Goal: Transaction & Acquisition: Purchase product/service

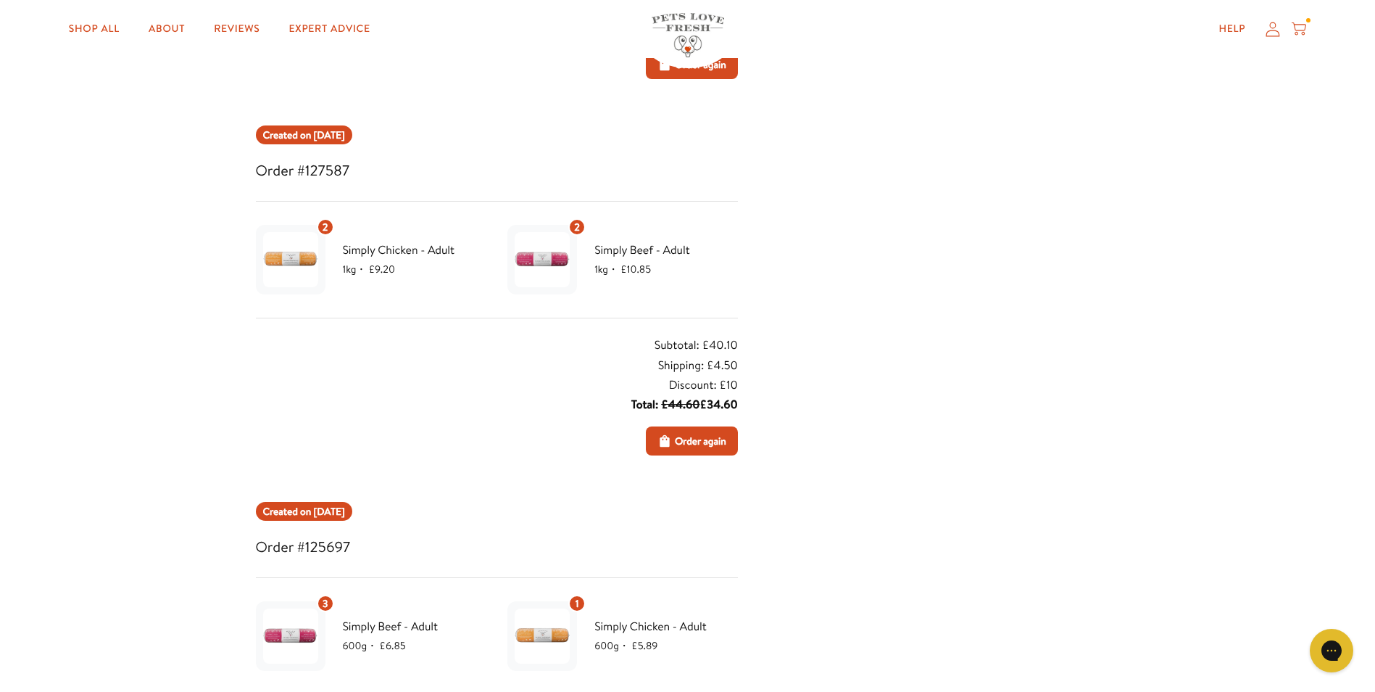
scroll to position [1087, 0]
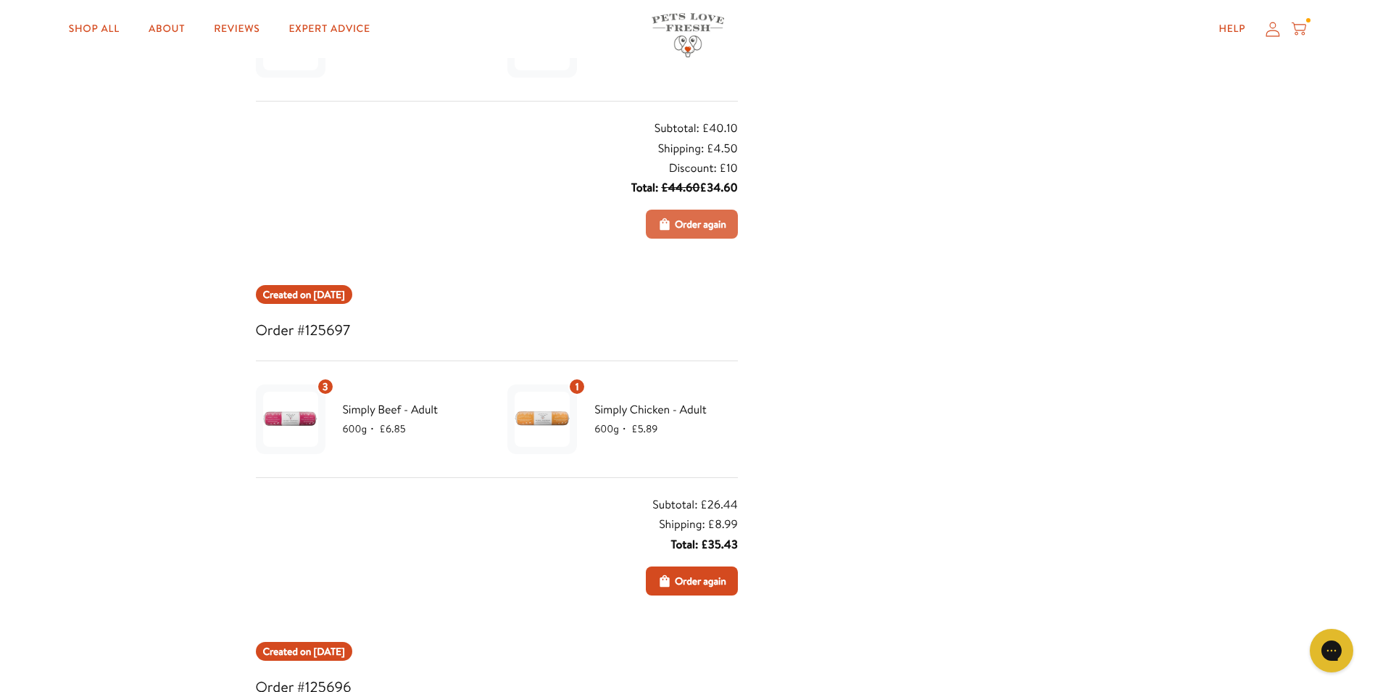
click at [711, 223] on span "Order again" at bounding box center [700, 224] width 51 height 16
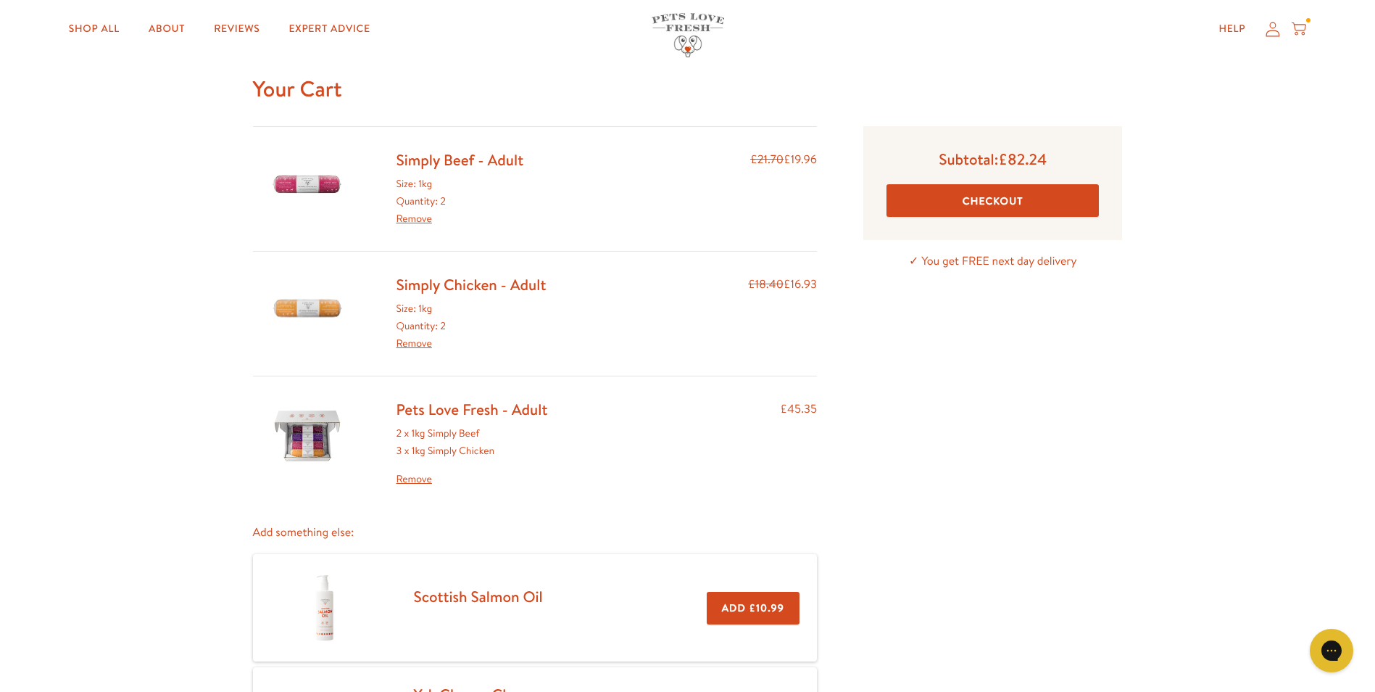
scroll to position [72, 0]
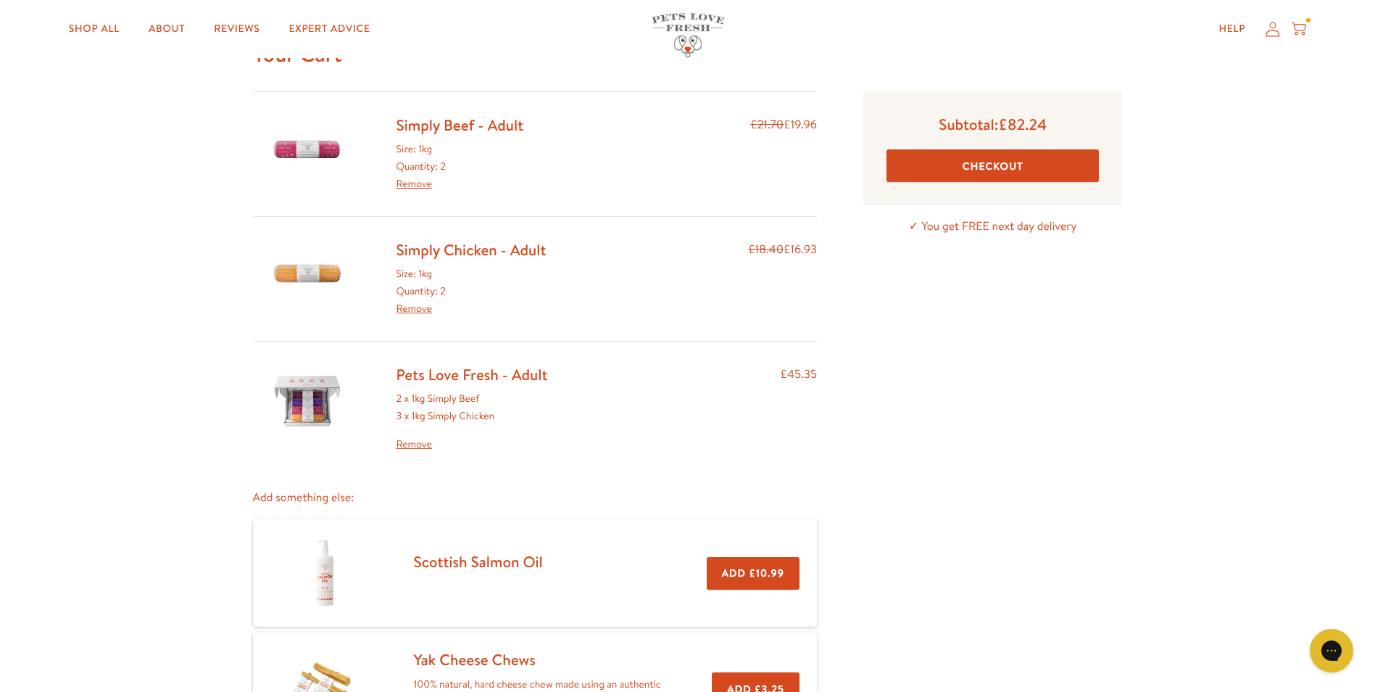
click at [414, 307] on link "Remove" at bounding box center [415, 308] width 36 height 14
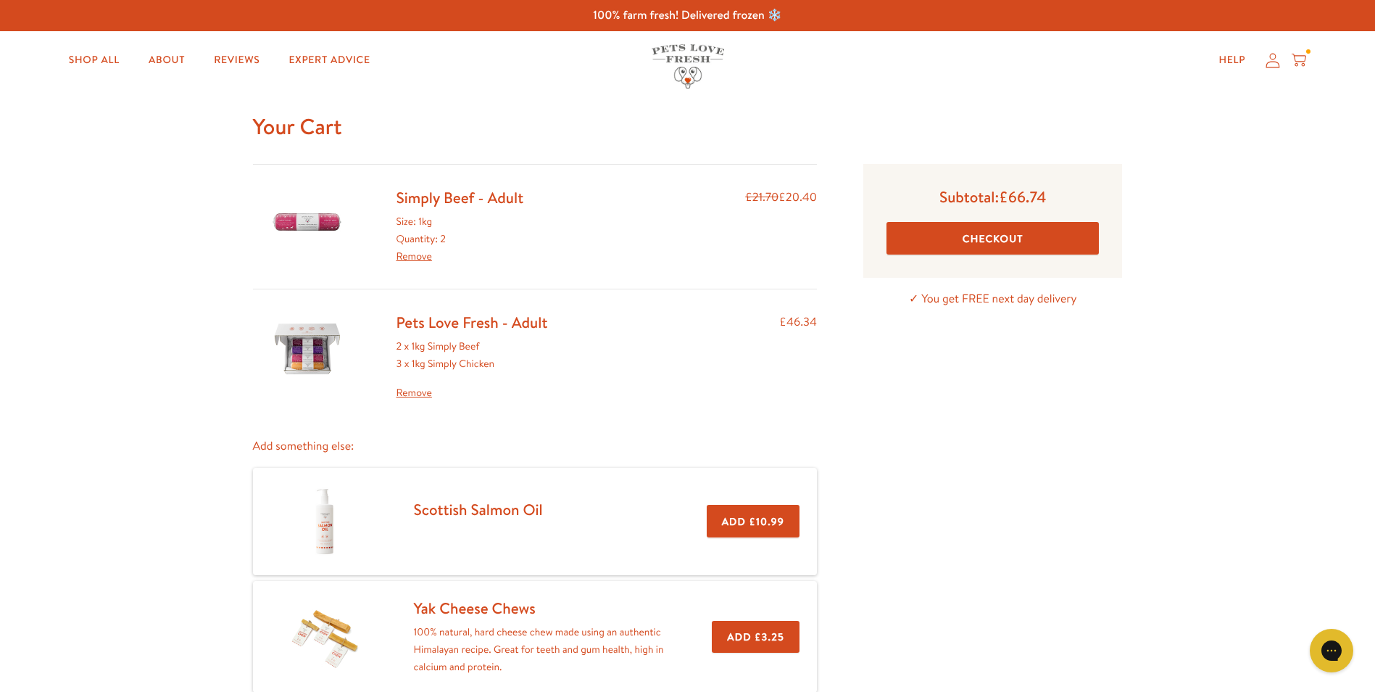
click at [420, 259] on link "Remove" at bounding box center [415, 256] width 36 height 14
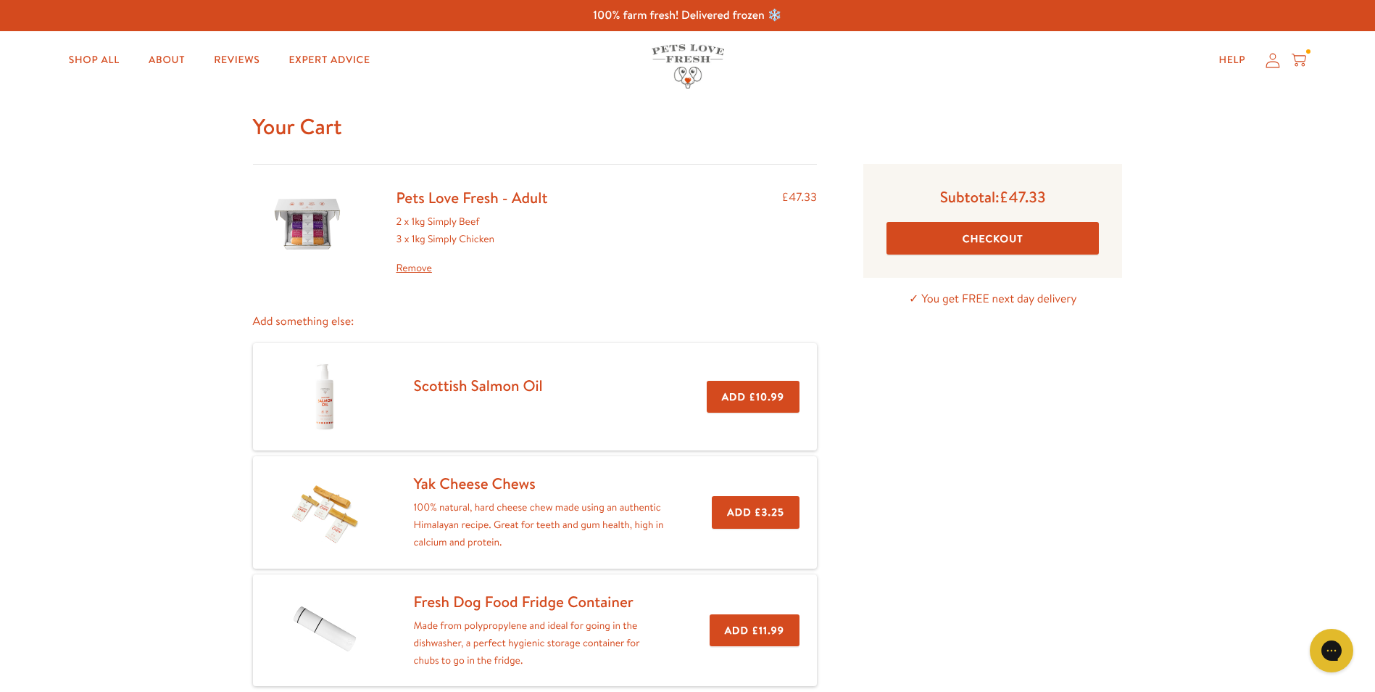
click at [444, 197] on link "Pets Love Fresh - Adult" at bounding box center [473, 197] width 152 height 21
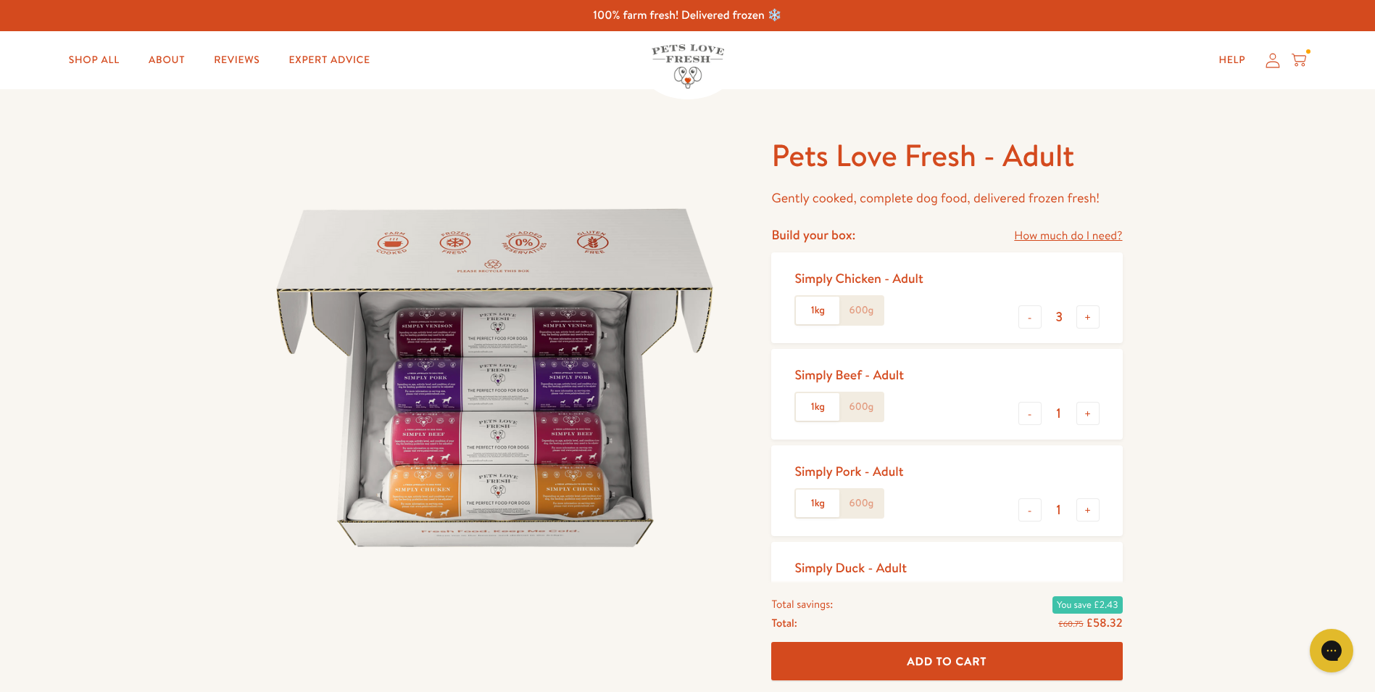
click at [826, 307] on label "1kg" at bounding box center [817, 310] width 43 height 28
click at [0, 0] on input "1kg" at bounding box center [0, 0] width 0 height 0
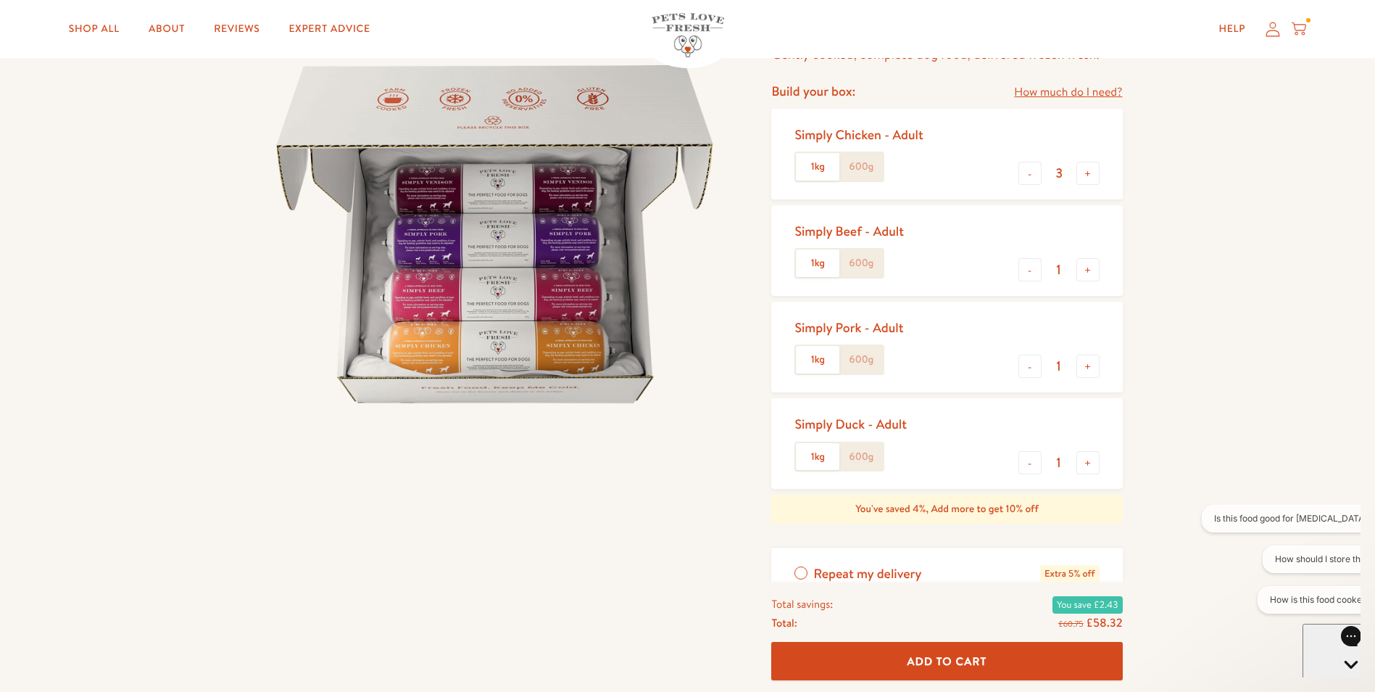
scroll to position [145, 0]
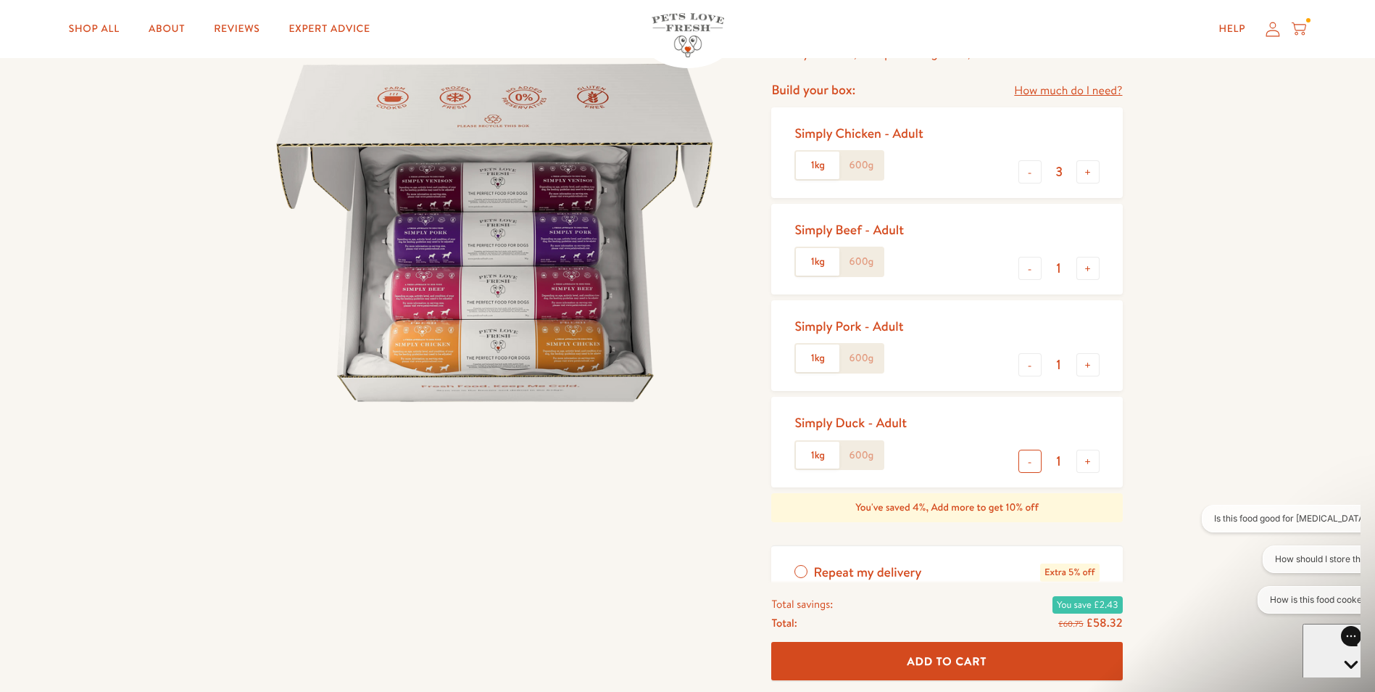
click at [1024, 463] on button "-" at bounding box center [1030, 460] width 23 height 23
type input "0"
click at [1032, 367] on button "-" at bounding box center [1030, 364] width 23 height 23
type input "0"
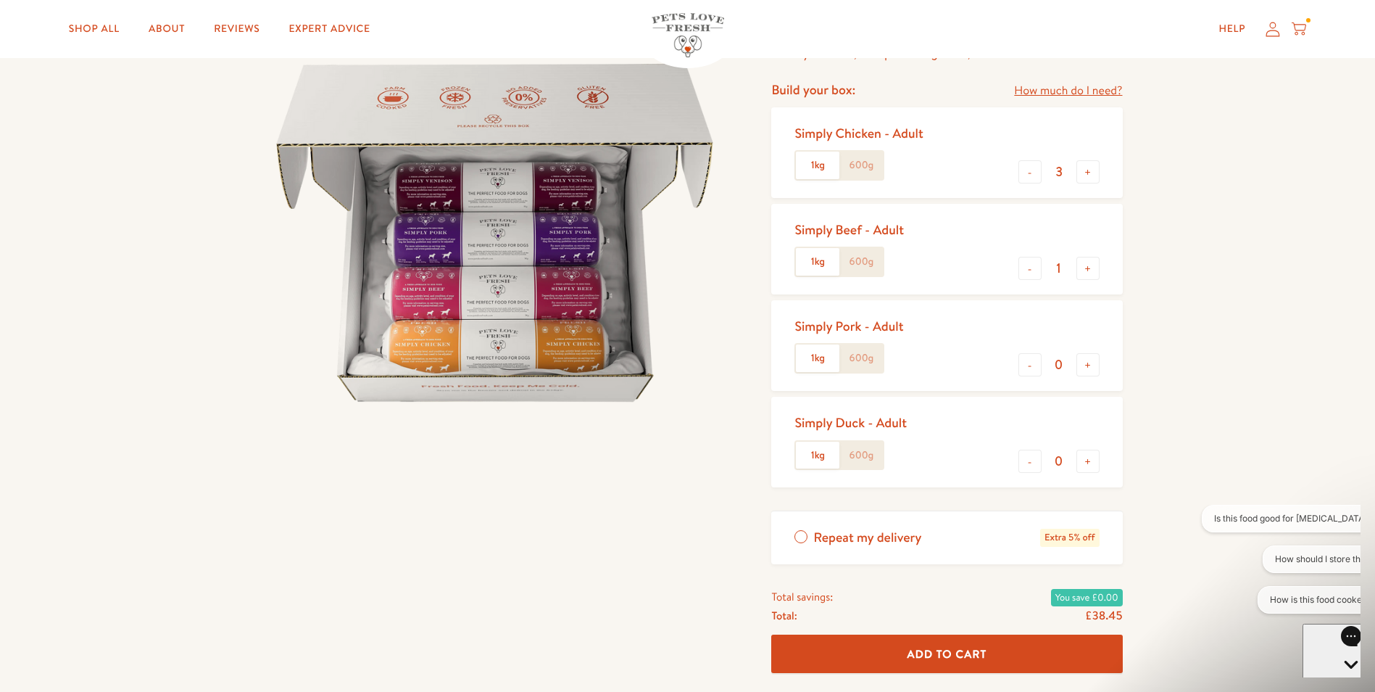
scroll to position [72, 0]
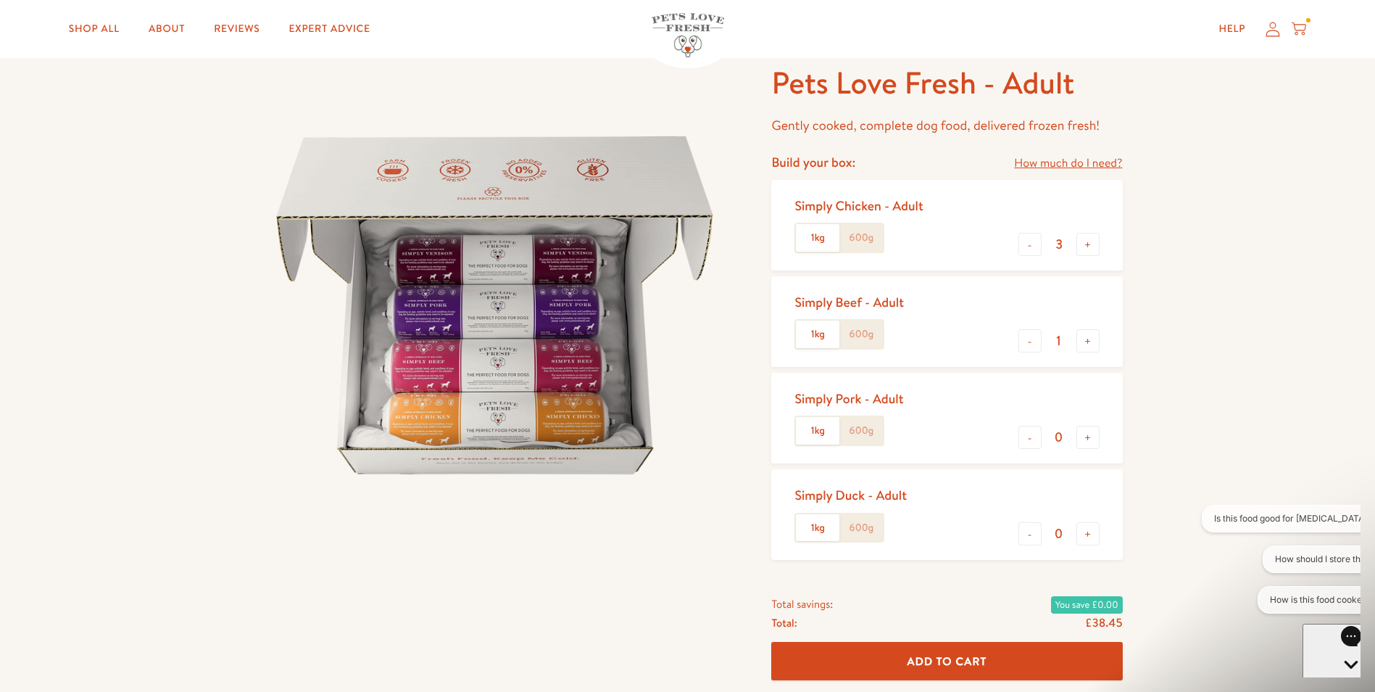
click at [1344, 682] on icon "Open gorgias live chat" at bounding box center [1351, 689] width 14 height 14
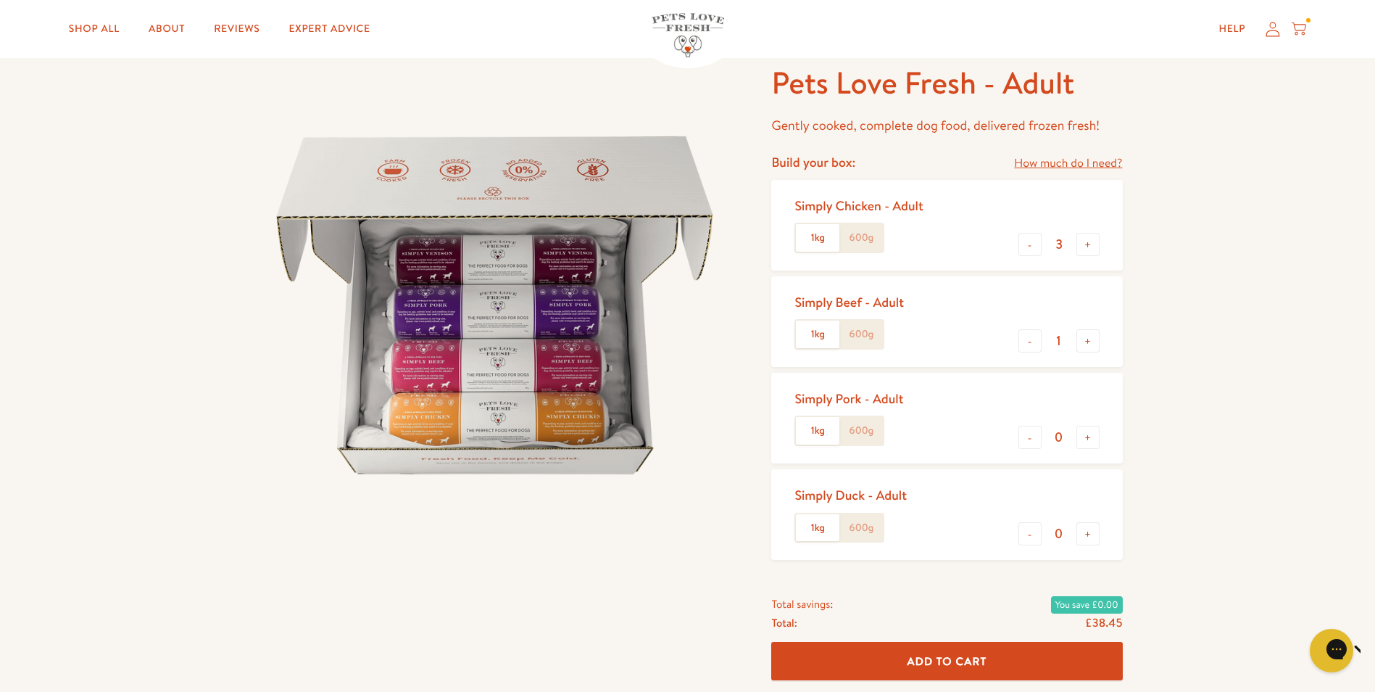
click at [862, 243] on label "600g" at bounding box center [860, 238] width 43 height 28
click at [0, 0] on input "600g" at bounding box center [0, 0] width 0 height 0
click at [858, 331] on label "600g" at bounding box center [860, 334] width 43 height 28
click at [0, 0] on input "600g" at bounding box center [0, 0] width 0 height 0
click at [813, 239] on label "1kg" at bounding box center [817, 238] width 43 height 28
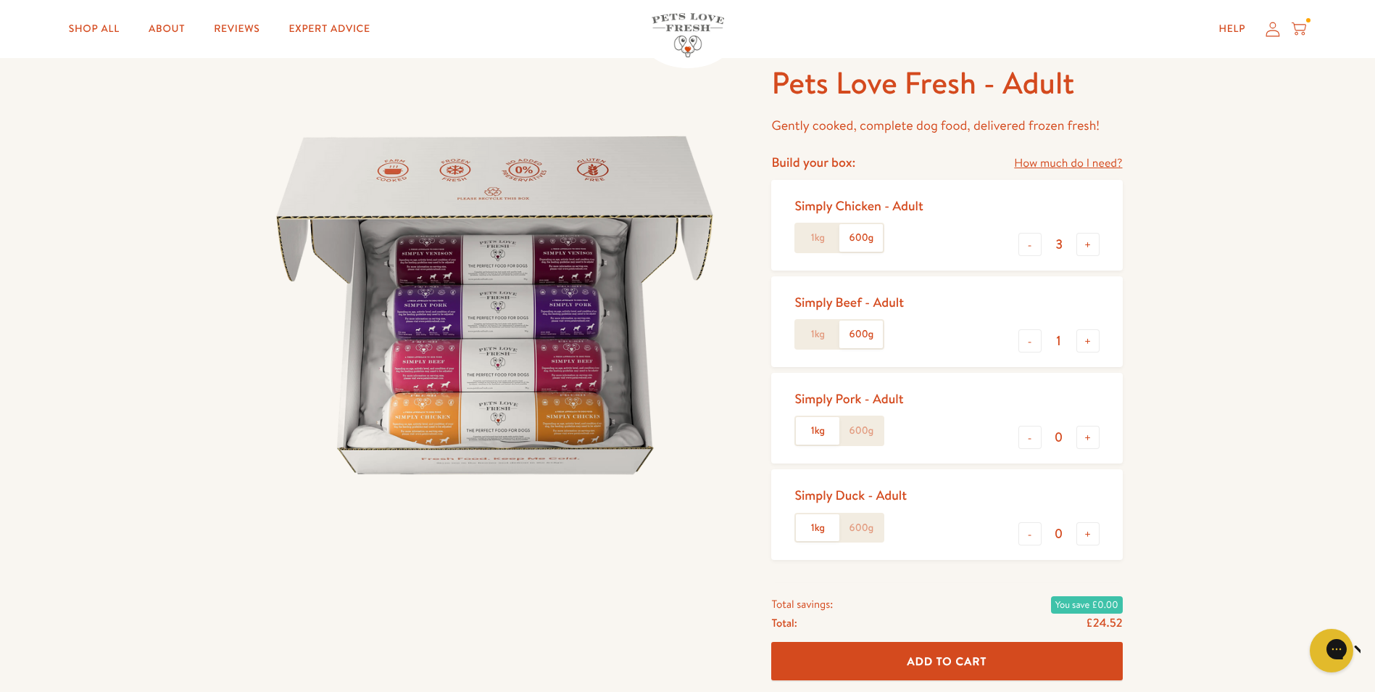
click at [0, 0] on input "1kg" at bounding box center [0, 0] width 0 height 0
click at [817, 328] on label "1kg" at bounding box center [817, 334] width 43 height 28
click at [0, 0] on input "1kg" at bounding box center [0, 0] width 0 height 0
click at [1088, 344] on button "+" at bounding box center [1088, 340] width 23 height 23
type input "2"
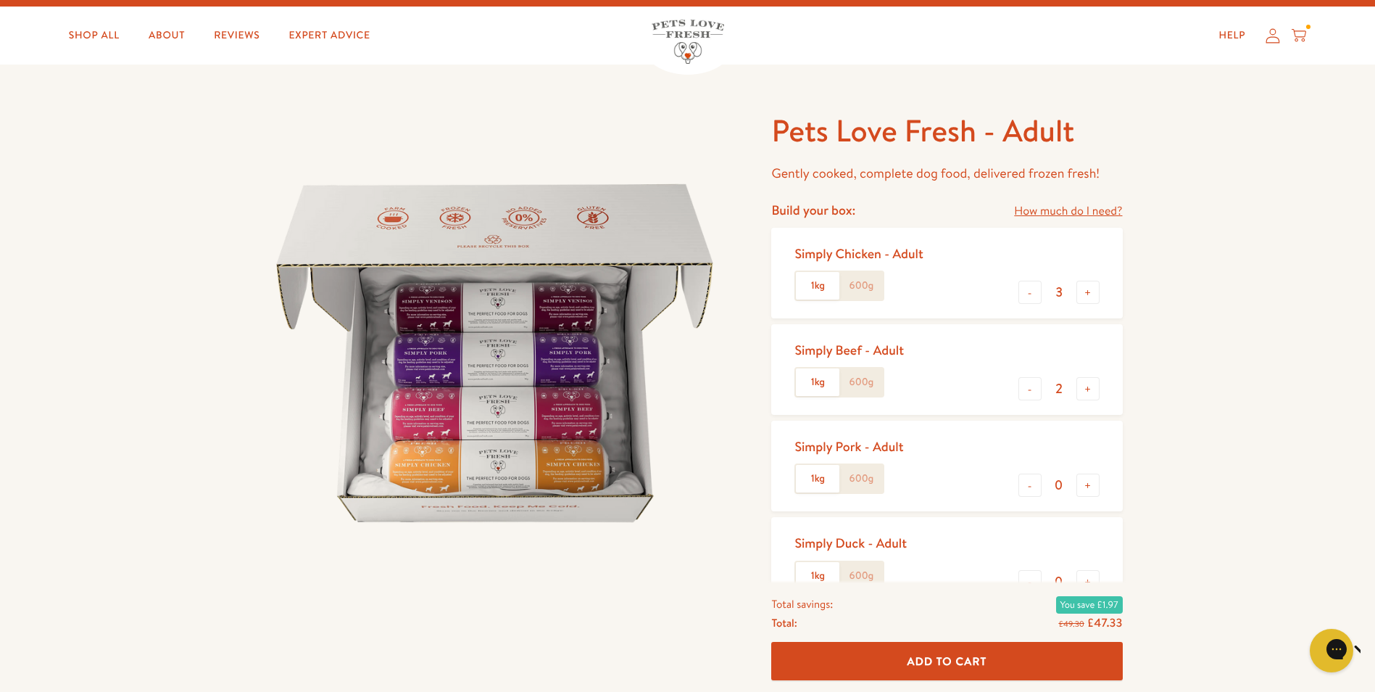
scroll to position [0, 0]
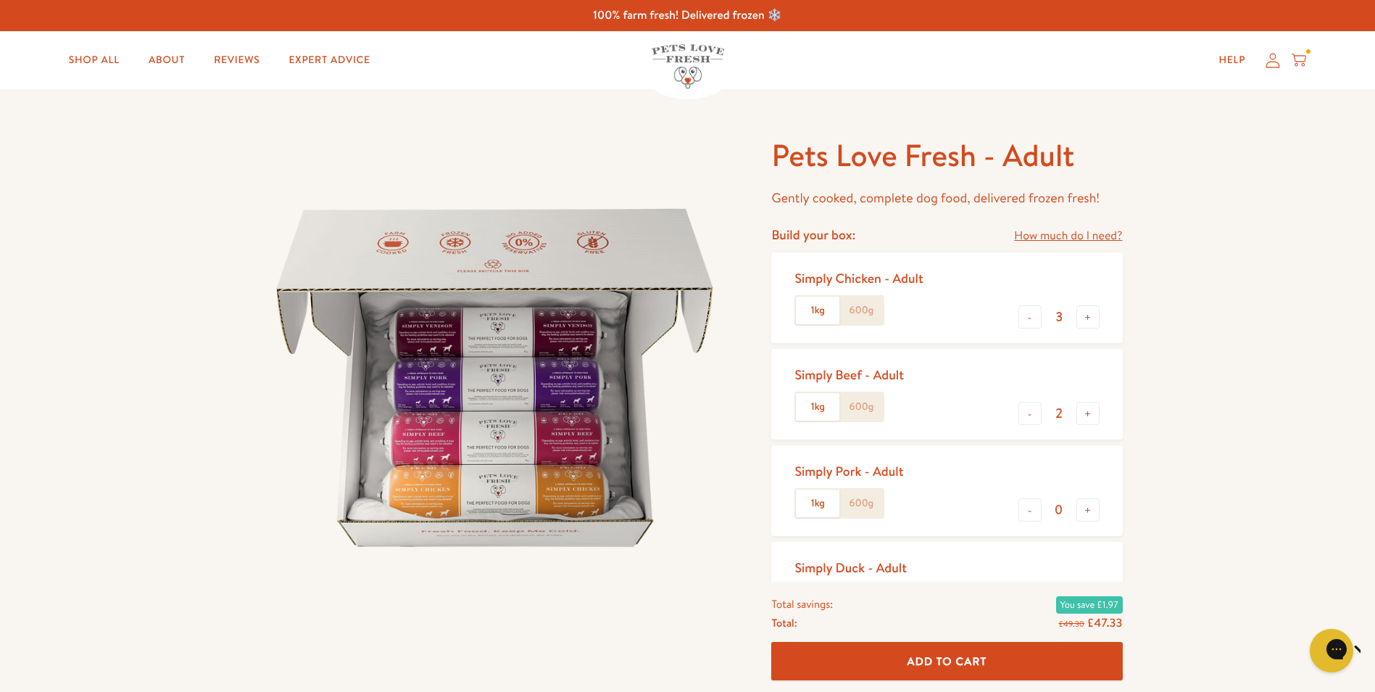
click at [1300, 57] on icon at bounding box center [1299, 60] width 14 height 16
